Goal: Information Seeking & Learning: Understand process/instructions

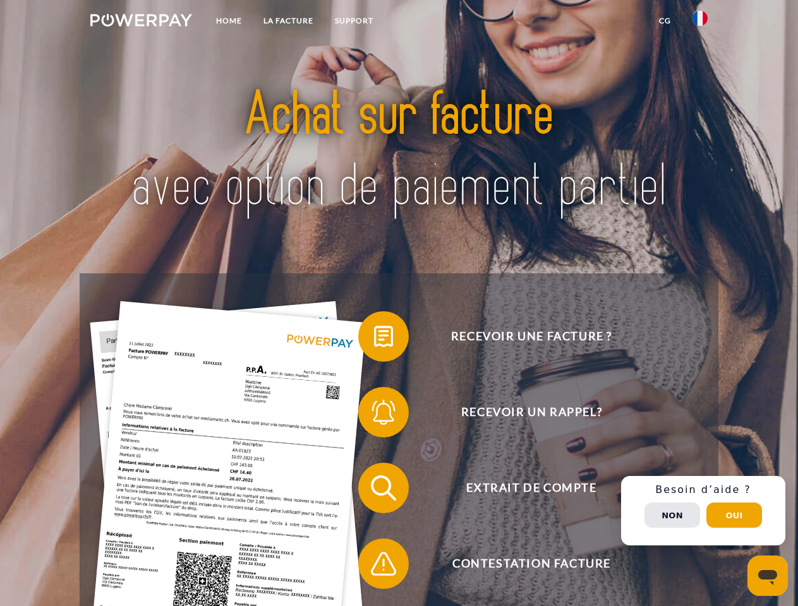
click at [141, 22] on img at bounding box center [141, 20] width 102 height 13
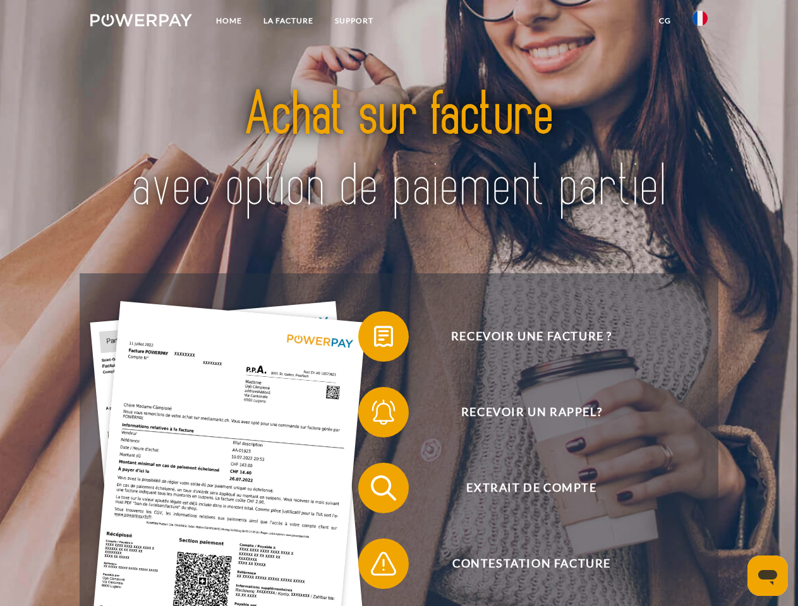
click at [700, 22] on img at bounding box center [699, 18] width 15 height 15
click at [664, 21] on link "CG" at bounding box center [664, 20] width 33 height 23
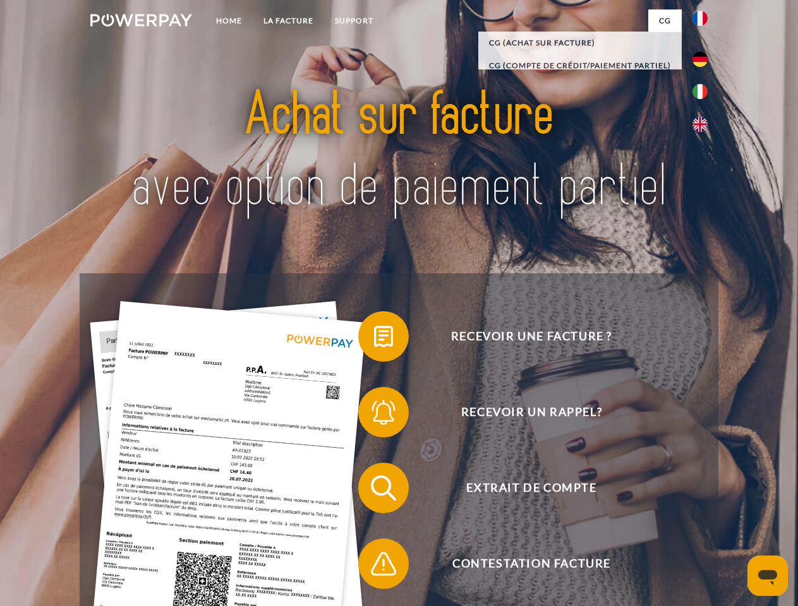
click at [374, 339] on span at bounding box center [364, 336] width 63 height 63
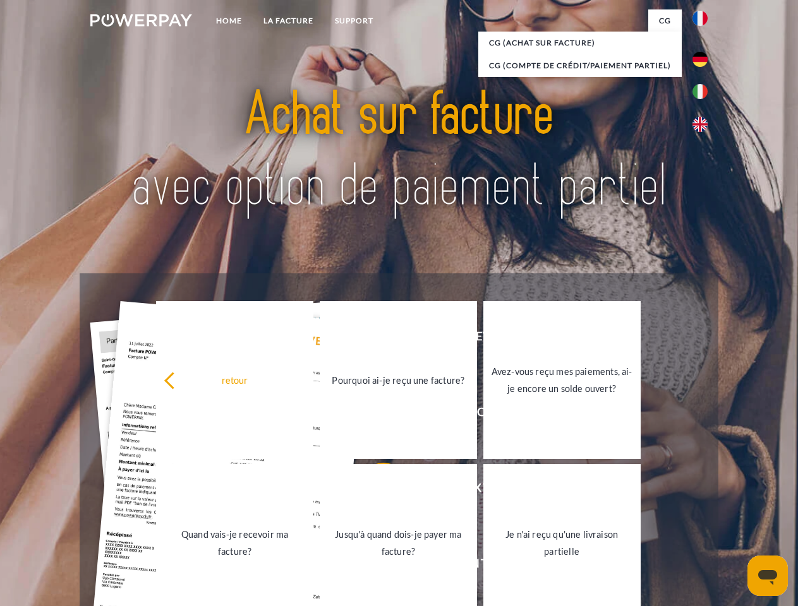
click at [374, 415] on div "Recevoir une facture ? Recevoir un rappel? Extrait de compte retour" at bounding box center [399, 525] width 638 height 505
click at [374, 491] on link "Jusqu'à quand dois-je payer ma facture?" at bounding box center [398, 543] width 157 height 158
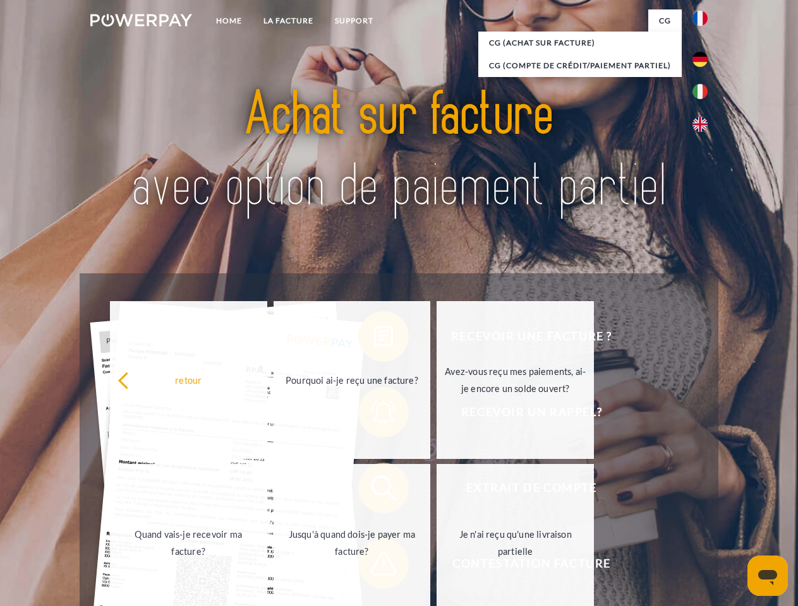
click at [374, 566] on span at bounding box center [364, 563] width 63 height 63
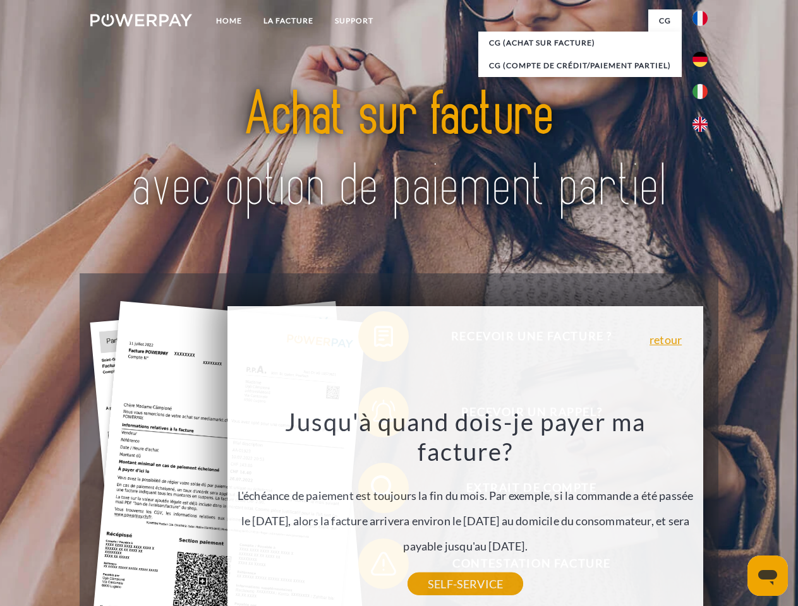
click at [703, 511] on div "Recevoir une facture ? Recevoir un rappel? Extrait de compte retour" at bounding box center [399, 525] width 638 height 505
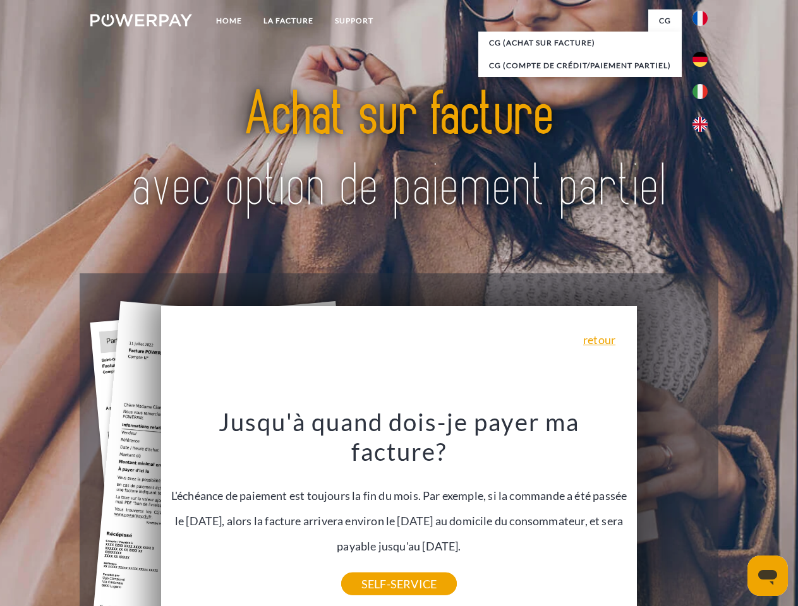
click at [672, 513] on span "Extrait de compte" at bounding box center [530, 488] width 309 height 51
click at [734, 515] on header "Home LA FACTURE Support" at bounding box center [399, 436] width 798 height 872
